Goal: Check status: Check status

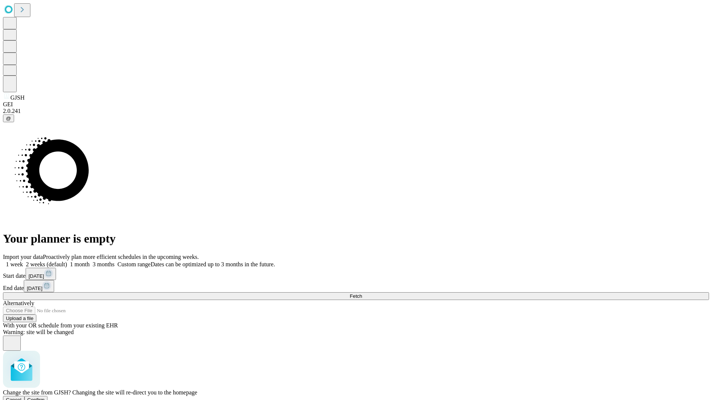
click at [45, 398] on span "Confirm" at bounding box center [35, 401] width 17 height 6
click at [23, 261] on label "1 week" at bounding box center [13, 264] width 20 height 6
click at [362, 294] on span "Fetch" at bounding box center [356, 297] width 12 height 6
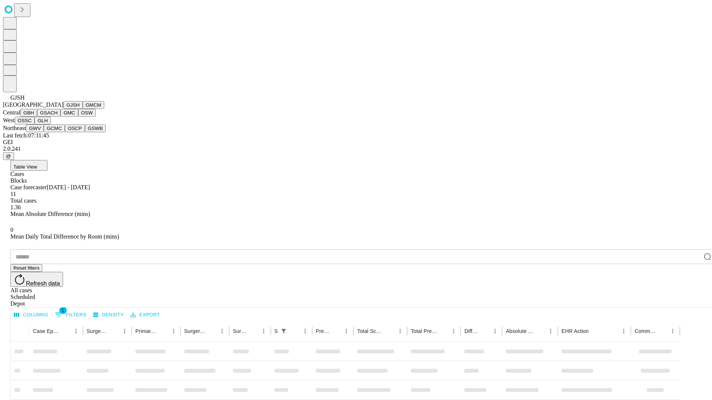
click at [83, 109] on button "GMCM" at bounding box center [94, 105] width 22 height 8
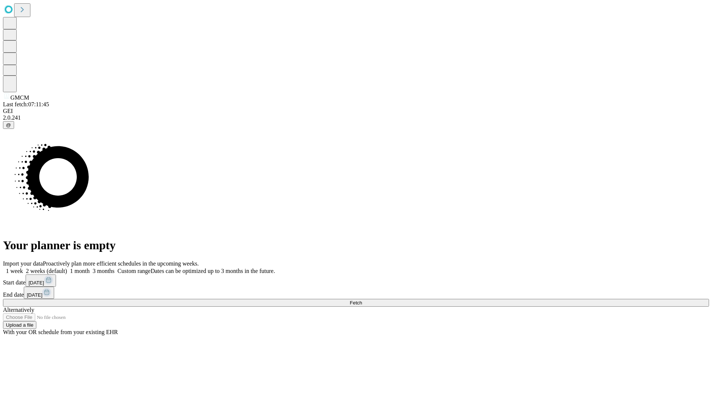
click at [23, 268] on label "1 week" at bounding box center [13, 271] width 20 height 6
click at [362, 300] on span "Fetch" at bounding box center [356, 303] width 12 height 6
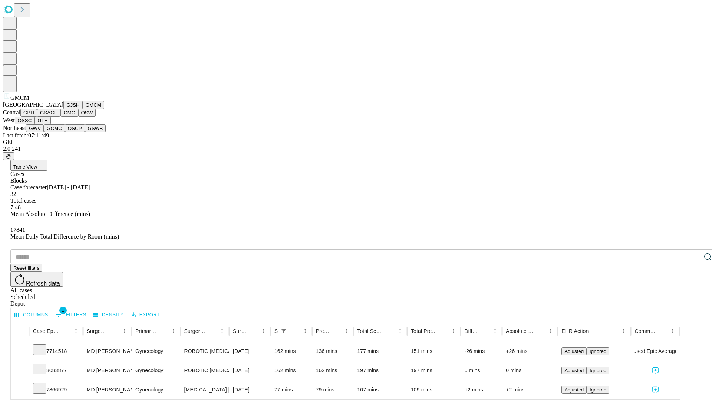
click at [37, 117] on button "GBH" at bounding box center [28, 113] width 17 height 8
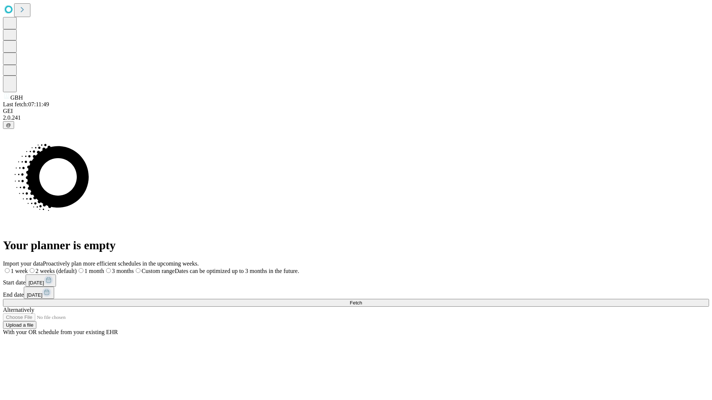
click at [28, 268] on label "1 week" at bounding box center [15, 271] width 25 height 6
click at [362, 300] on span "Fetch" at bounding box center [356, 303] width 12 height 6
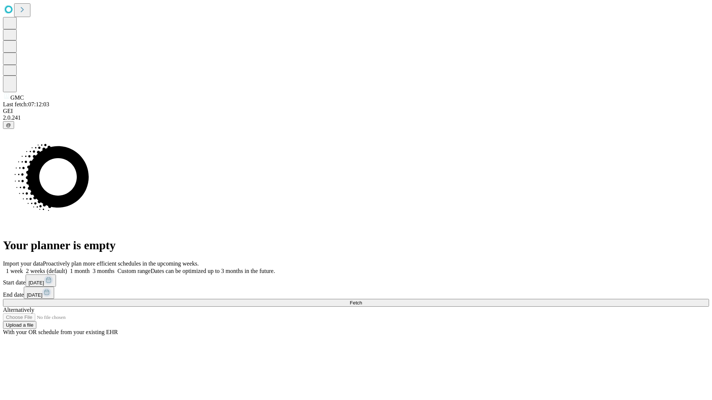
click at [362, 300] on span "Fetch" at bounding box center [356, 303] width 12 height 6
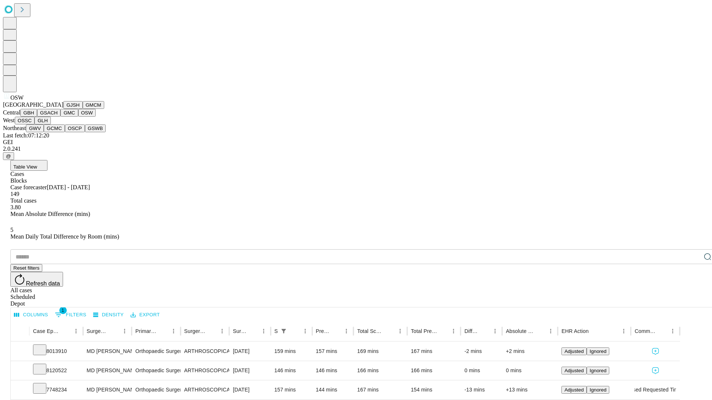
click at [35, 125] on button "OSSC" at bounding box center [25, 121] width 20 height 8
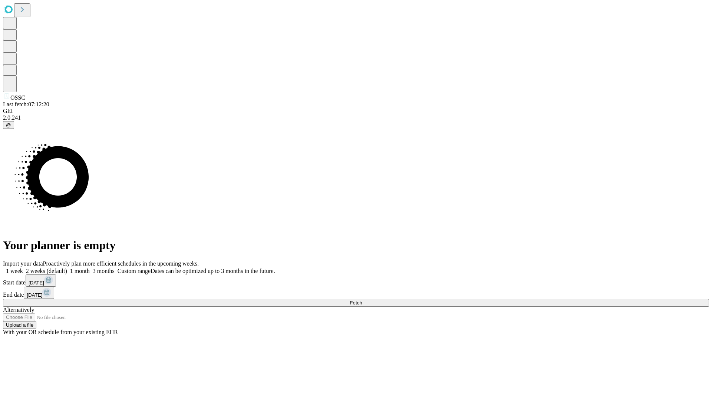
click at [23, 268] on label "1 week" at bounding box center [13, 271] width 20 height 6
click at [362, 300] on span "Fetch" at bounding box center [356, 303] width 12 height 6
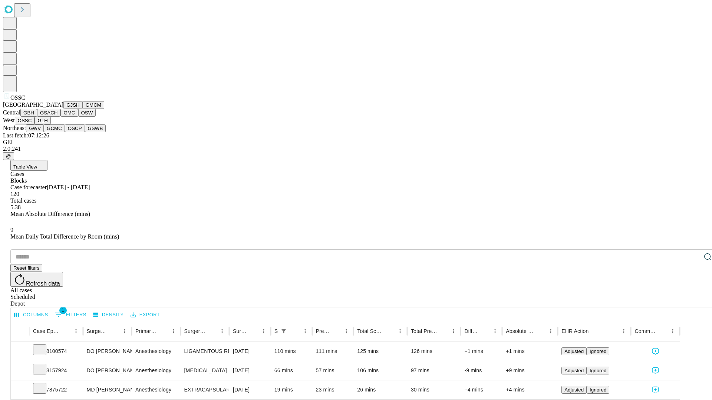
click at [50, 125] on button "GLH" at bounding box center [42, 121] width 16 height 8
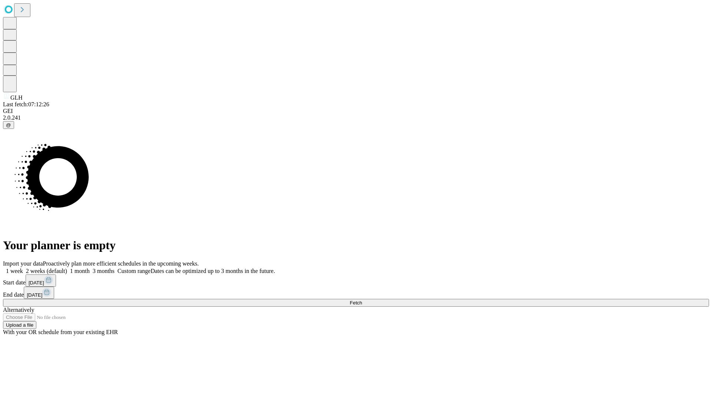
click at [23, 268] on label "1 week" at bounding box center [13, 271] width 20 height 6
click at [362, 300] on span "Fetch" at bounding box center [356, 303] width 12 height 6
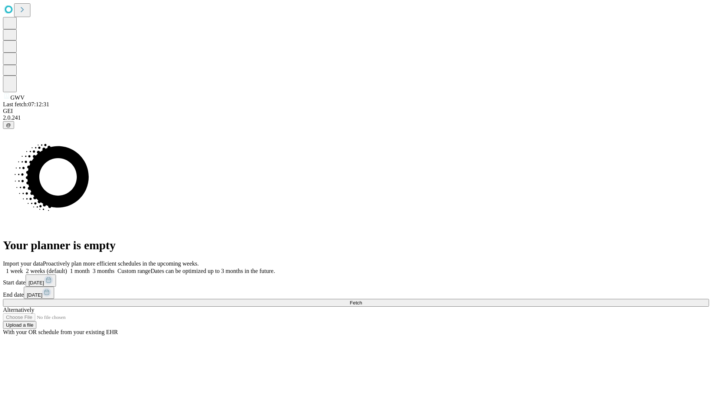
click at [23, 268] on label "1 week" at bounding box center [13, 271] width 20 height 6
click at [362, 300] on span "Fetch" at bounding box center [356, 303] width 12 height 6
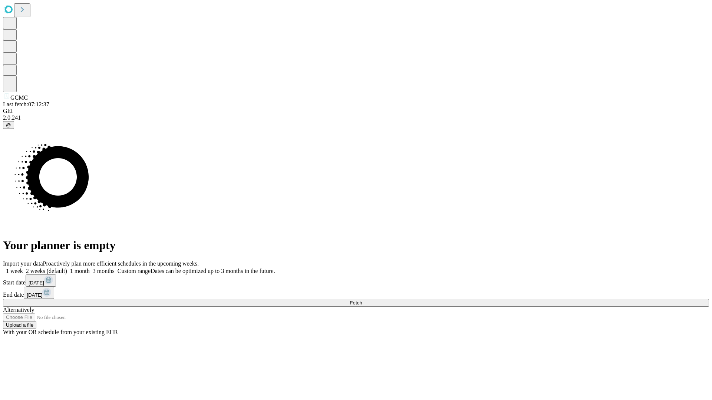
click at [23, 268] on label "1 week" at bounding box center [13, 271] width 20 height 6
click at [362, 300] on span "Fetch" at bounding box center [356, 303] width 12 height 6
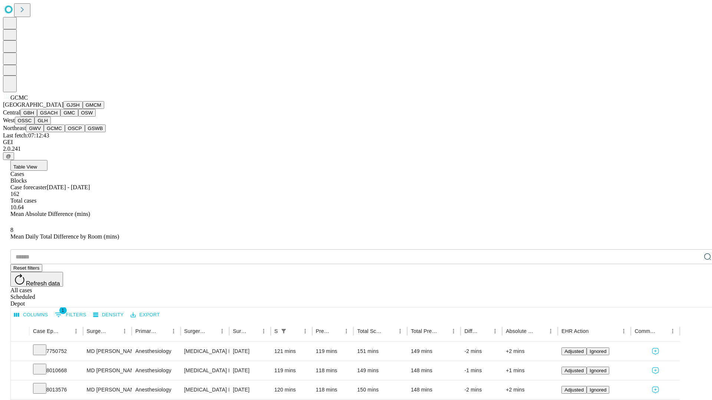
click at [65, 132] on button "OSCP" at bounding box center [75, 129] width 20 height 8
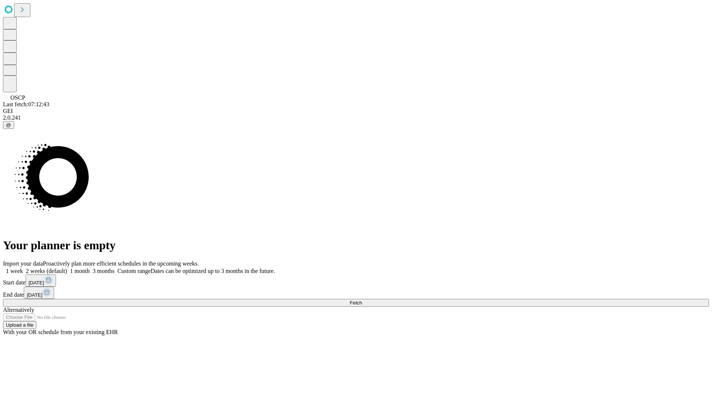
click at [23, 268] on label "1 week" at bounding box center [13, 271] width 20 height 6
click at [362, 300] on span "Fetch" at bounding box center [356, 303] width 12 height 6
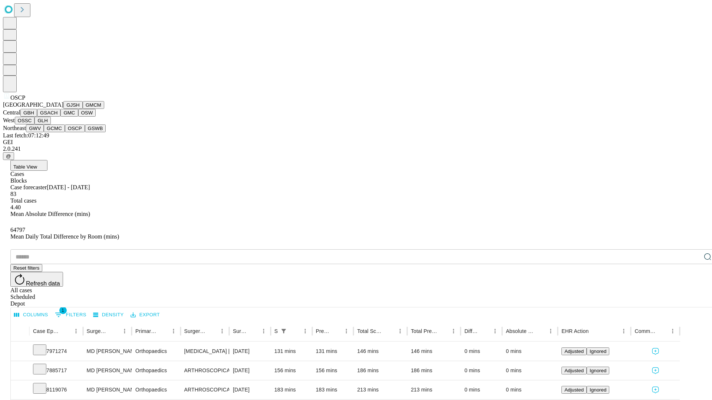
click at [85, 132] on button "GSWB" at bounding box center [95, 129] width 21 height 8
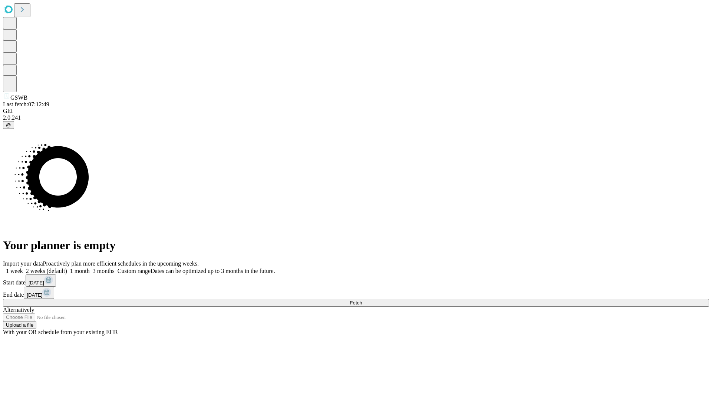
click at [362, 300] on span "Fetch" at bounding box center [356, 303] width 12 height 6
